Goal: Task Accomplishment & Management: Manage account settings

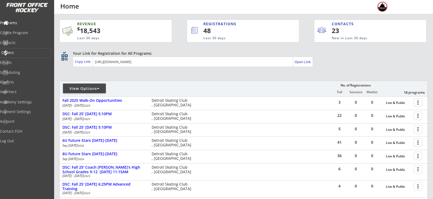
click at [17, 54] on div "Orders" at bounding box center [25, 53] width 48 height 4
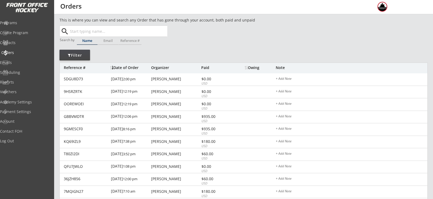
scroll to position [1, 0]
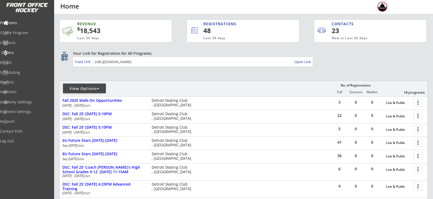
click at [25, 54] on div "Orders" at bounding box center [25, 53] width 48 height 4
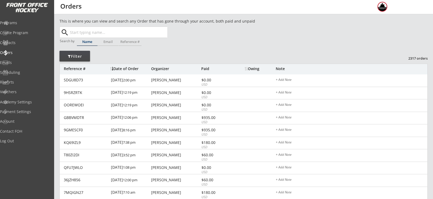
click at [135, 31] on input "text" at bounding box center [118, 32] width 99 height 11
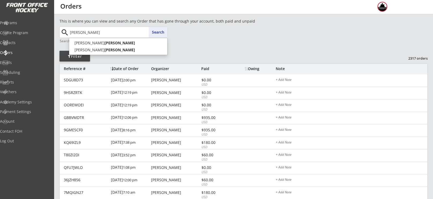
type input "[PERSON_NAME]"
click at [161, 28] on button "Search" at bounding box center [158, 32] width 19 height 11
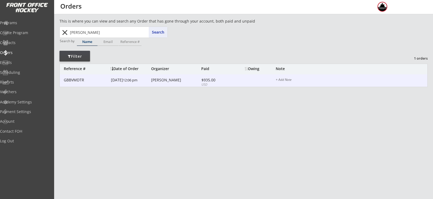
click at [162, 82] on div "[PERSON_NAME]" at bounding box center [175, 80] width 49 height 4
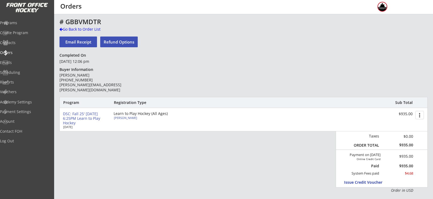
click at [130, 44] on button "Refund Options" at bounding box center [119, 41] width 38 height 11
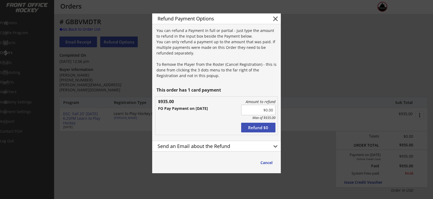
click at [264, 110] on input "input" at bounding box center [258, 110] width 34 height 10
type input "$110.00"
click at [275, 148] on button "keyboard_arrow_down" at bounding box center [275, 146] width 8 height 8
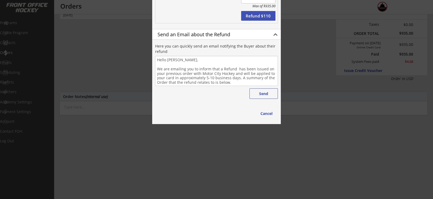
scroll to position [115, 0]
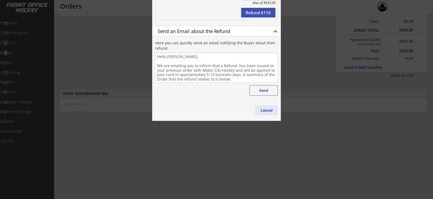
click at [269, 113] on button "Cancel" at bounding box center [266, 110] width 23 height 10
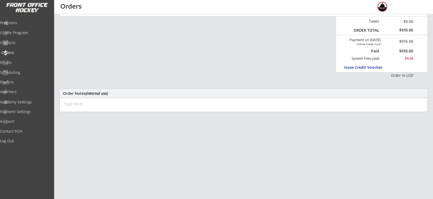
click at [15, 52] on div "Orders" at bounding box center [25, 53] width 48 height 4
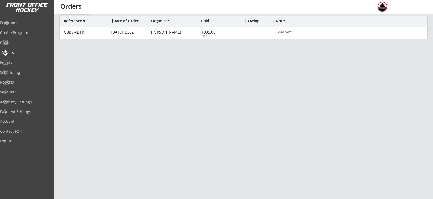
scroll to position [1, 0]
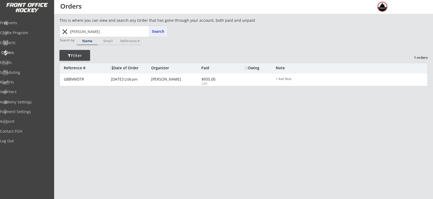
click at [15, 52] on div "Orders" at bounding box center [25, 53] width 48 height 4
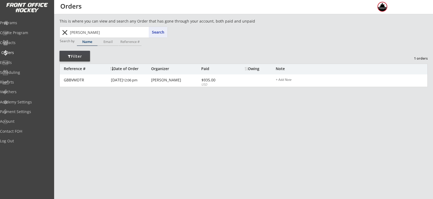
click at [15, 52] on div "Orders" at bounding box center [25, 53] width 48 height 4
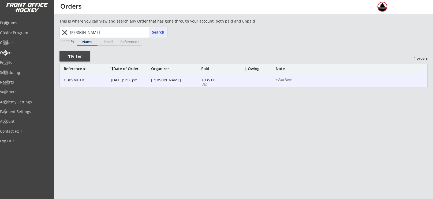
click at [161, 81] on div "[PERSON_NAME]" at bounding box center [175, 80] width 49 height 4
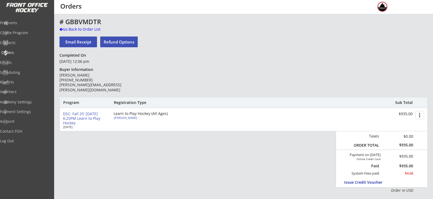
click at [13, 53] on div "Orders" at bounding box center [25, 53] width 48 height 4
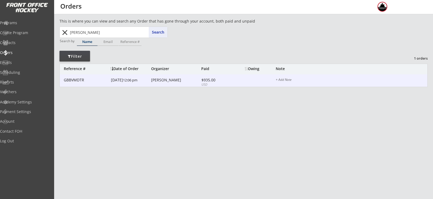
click at [164, 75] on div "GBBVMDTR 9/16/25 12:06 pm Shawn Hoch $935.00 USD + Add Note" at bounding box center [244, 80] width 368 height 13
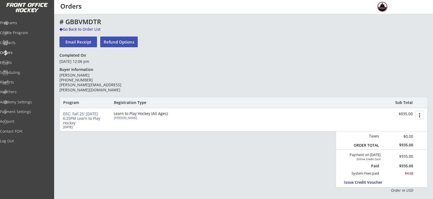
click at [164, 77] on div "# GBBVMDTR Go Back to Order List Email Receipt Refund Options Completed On Sept…" at bounding box center [243, 174] width 368 height 313
click at [20, 51] on div "Orders" at bounding box center [25, 53] width 48 height 4
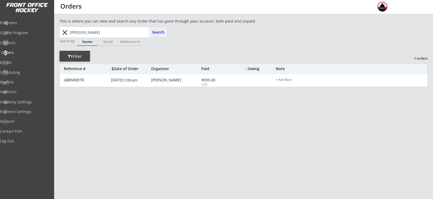
click at [20, 51] on div "Orders" at bounding box center [25, 53] width 48 height 4
click at [24, 27] on div "Programs" at bounding box center [25, 22] width 51 height 9
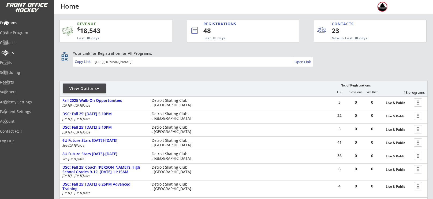
click at [21, 53] on div "Orders" at bounding box center [25, 53] width 48 height 4
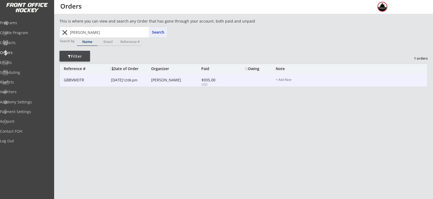
click at [182, 81] on div "[PERSON_NAME]" at bounding box center [175, 80] width 49 height 4
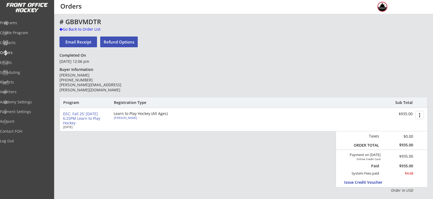
click at [124, 39] on button "Refund Options" at bounding box center [119, 41] width 38 height 11
type textarea "Hello Shawn, We are emailing you to inform that a Refund has been issued on you…"
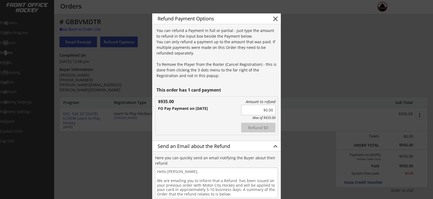
click at [266, 109] on input "input" at bounding box center [258, 110] width 34 height 10
type input "$110.00"
click at [224, 117] on div "Amount to refund Max of $935.00 Refunded Refund $0 $935.00 FO Pay Payment on 9/…" at bounding box center [216, 115] width 122 height 38
click at [255, 126] on button "Refund $110" at bounding box center [258, 127] width 34 height 10
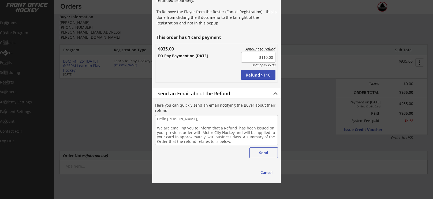
scroll to position [53, 0]
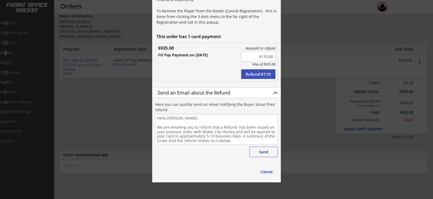
click at [263, 74] on button "Refund $110" at bounding box center [258, 74] width 34 height 10
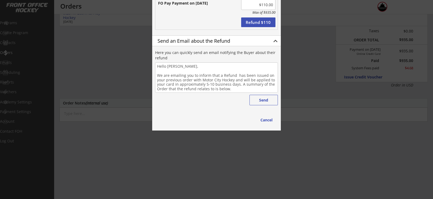
scroll to position [106, 0]
click at [278, 38] on button "keyboard_arrow_up" at bounding box center [275, 40] width 8 height 8
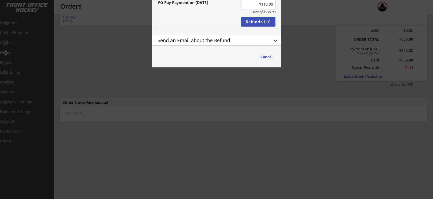
click at [278, 38] on button "keyboard_arrow_down" at bounding box center [275, 40] width 8 height 8
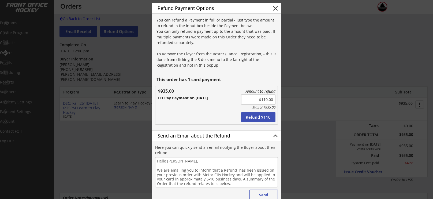
scroll to position [0, 0]
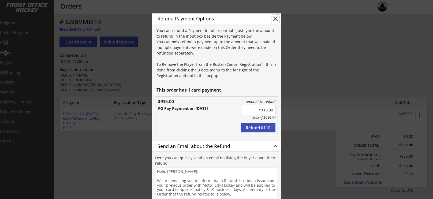
click at [274, 20] on button "close" at bounding box center [275, 19] width 8 height 8
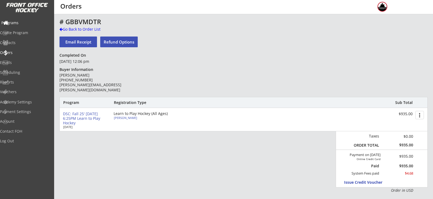
click at [19, 25] on div "Programs" at bounding box center [25, 22] width 51 height 9
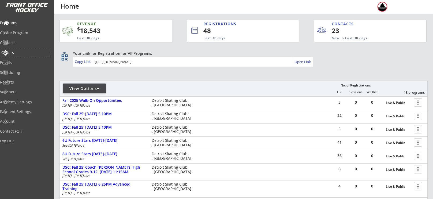
click at [23, 53] on div "Orders" at bounding box center [25, 53] width 48 height 4
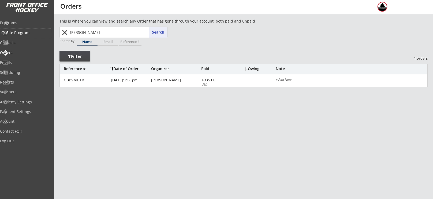
drag, startPoint x: 24, startPoint y: 30, endPoint x: 32, endPoint y: 28, distance: 8.1
click at [32, 28] on div "Programs Create Program Contacts Orders Emails Scheduling Reports Vouchers" at bounding box center [27, 57] width 54 height 80
click at [29, 26] on div "Programs" at bounding box center [25, 22] width 51 height 9
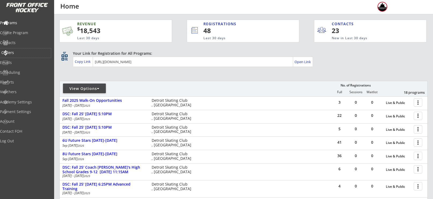
click at [21, 52] on div "Orders" at bounding box center [25, 53] width 48 height 4
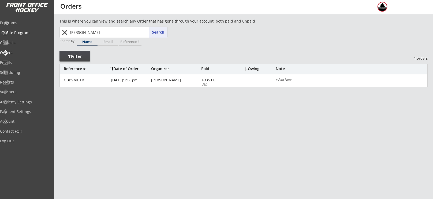
click at [20, 28] on div "Programs Create Program Contacts Orders Emails Scheduling Reports Vouchers" at bounding box center [27, 57] width 54 height 80
click at [20, 27] on div "Programs" at bounding box center [25, 22] width 51 height 9
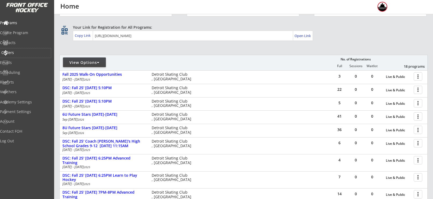
click at [24, 51] on div "Orders" at bounding box center [25, 53] width 48 height 4
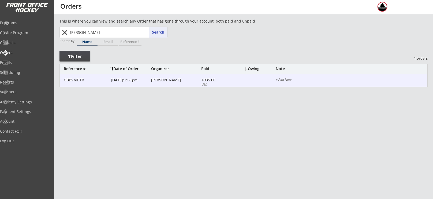
click at [165, 84] on div "GBBVMDTR 9/16/25 12:06 pm Shawn Hoch $935.00 USD + Add Note" at bounding box center [244, 80] width 368 height 13
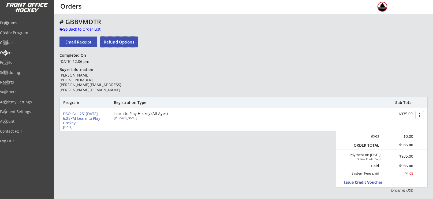
drag, startPoint x: 119, startPoint y: 38, endPoint x: 398, endPoint y: 87, distance: 283.3
click at [398, 87] on div "# GBBVMDTR Go Back to Order List Email Receipt Refund Options Completed On Sept…" at bounding box center [243, 174] width 368 height 313
click at [424, 113] on button "more_vert" at bounding box center [419, 115] width 9 height 8
click at [116, 44] on button "Refund Options" at bounding box center [119, 41] width 38 height 11
type textarea "Hello Shawn, We are emailing you to inform that a Refund has been issued on you…"
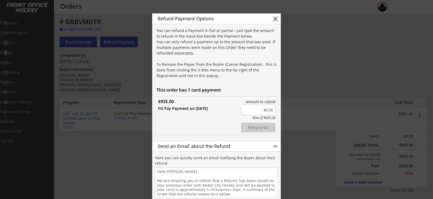
click at [264, 110] on input "input" at bounding box center [258, 110] width 34 height 10
type input "$110.00"
click at [218, 119] on div "Amount to refund Max of $935.00 Refunded Refund $110 $935.00 FO Pay Payment on …" at bounding box center [216, 115] width 122 height 38
click at [264, 128] on button "Refund $110" at bounding box center [258, 127] width 34 height 10
click at [275, 22] on button "close" at bounding box center [275, 19] width 8 height 8
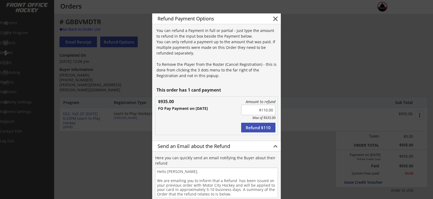
type textarea "Hello , We are emailing you to inform that a Refund has been issued on your pre…"
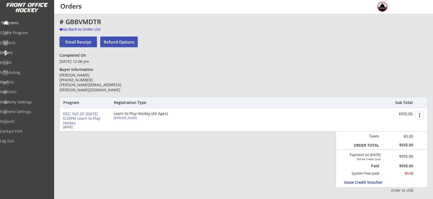
click at [23, 24] on div "Programs" at bounding box center [25, 23] width 48 height 4
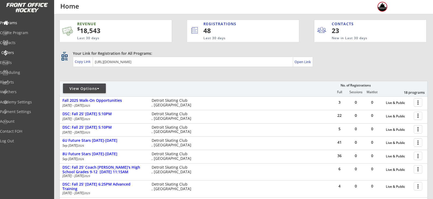
click at [17, 55] on div "Orders" at bounding box center [25, 52] width 51 height 9
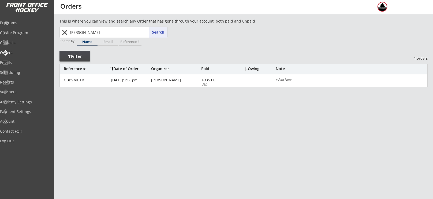
click at [64, 37] on div "hoch hoch Search close" at bounding box center [113, 32] width 108 height 11
click at [63, 35] on button "close" at bounding box center [64, 32] width 9 height 9
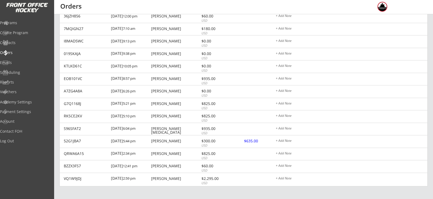
scroll to position [176, 0]
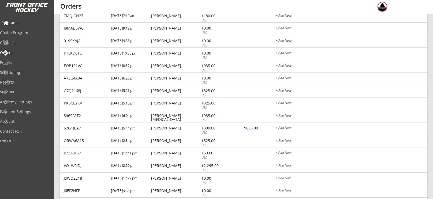
click at [31, 19] on div "Programs" at bounding box center [25, 22] width 51 height 9
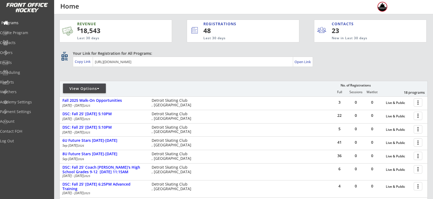
click at [31, 19] on div "Programs" at bounding box center [25, 22] width 51 height 9
click at [25, 55] on div "Orders" at bounding box center [25, 52] width 51 height 9
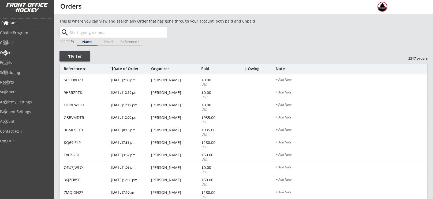
click at [20, 25] on div "Programs" at bounding box center [25, 23] width 48 height 4
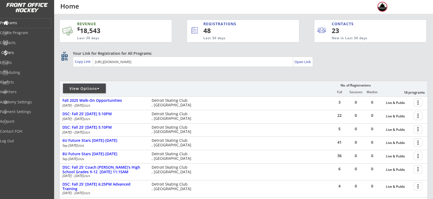
click at [23, 53] on div "Orders" at bounding box center [25, 53] width 48 height 4
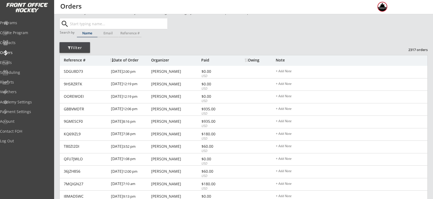
scroll to position [7, 0]
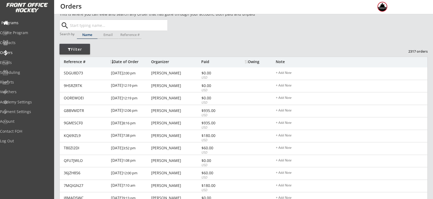
click at [16, 23] on div "Programs" at bounding box center [25, 23] width 48 height 4
